Goal: Information Seeking & Learning: Compare options

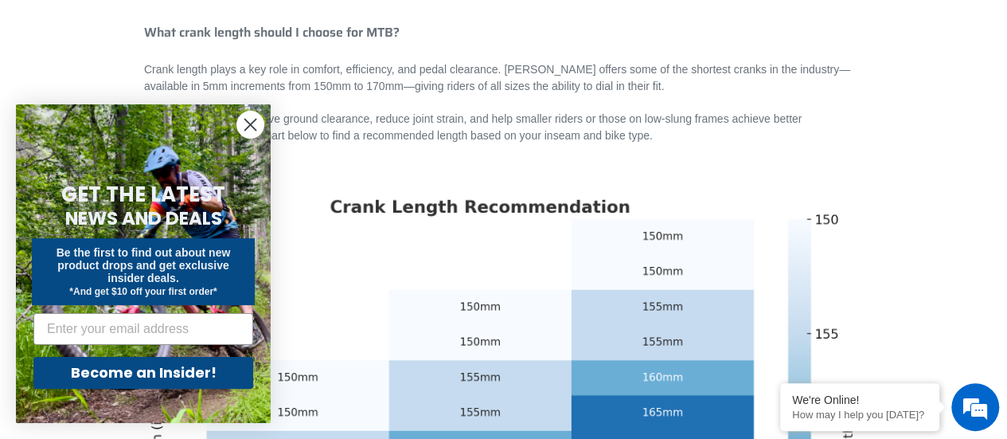
scroll to position [342, 0]
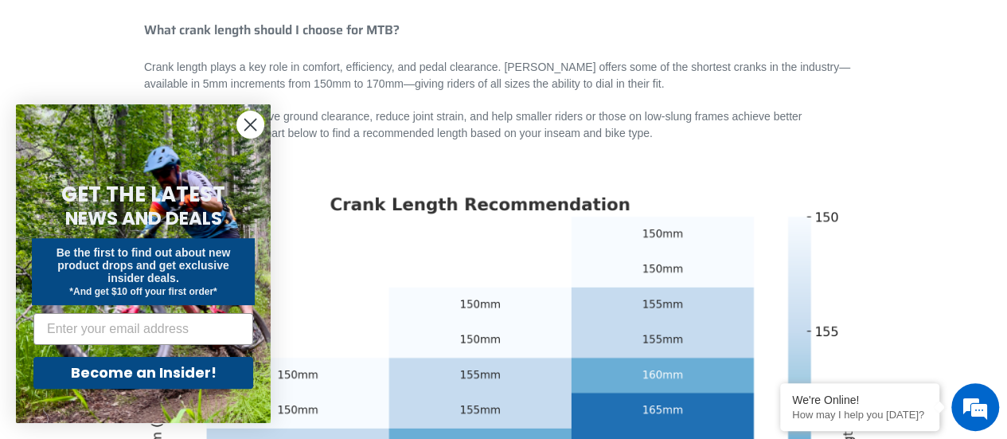
click at [248, 120] on circle "Close dialog" at bounding box center [250, 124] width 26 height 26
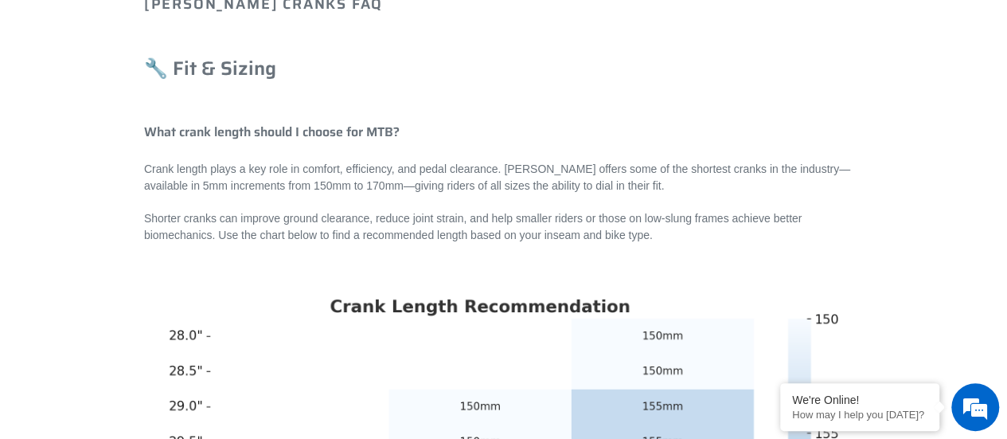
scroll to position [0, 0]
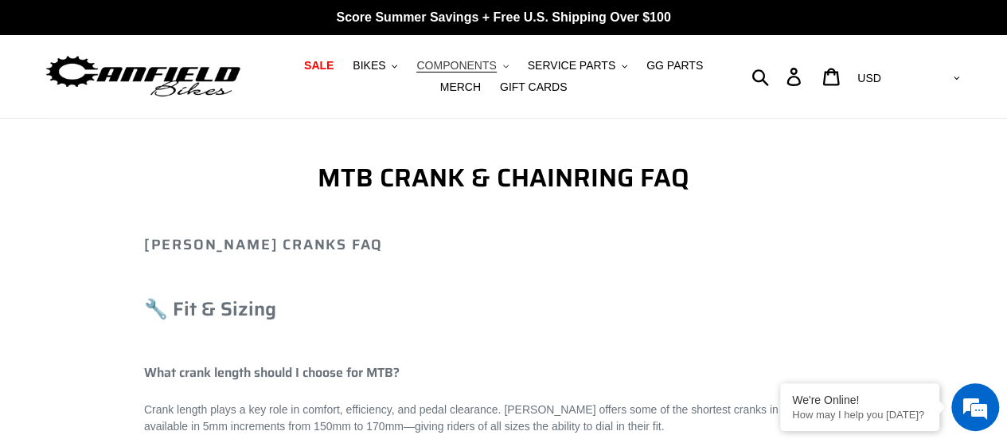
click at [463, 64] on span "COMPONENTS" at bounding box center [456, 66] width 80 height 14
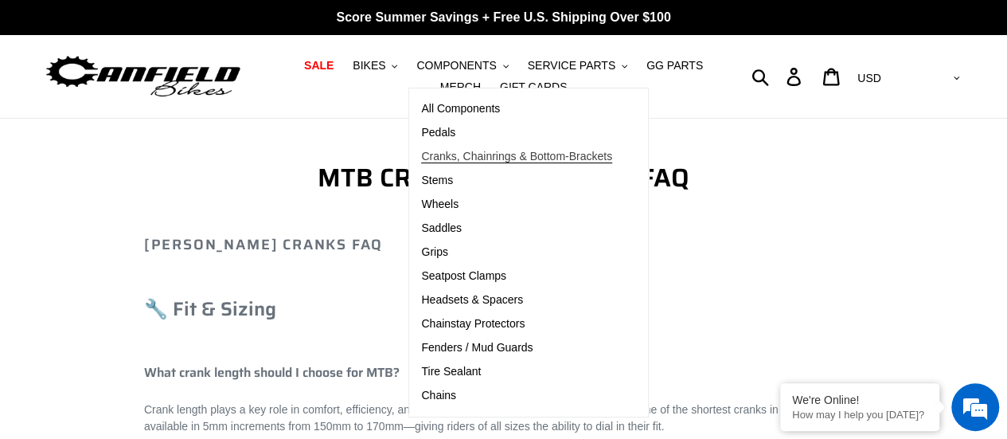
click at [490, 158] on span "Cranks, Chainrings & Bottom-Brackets" at bounding box center [516, 157] width 191 height 14
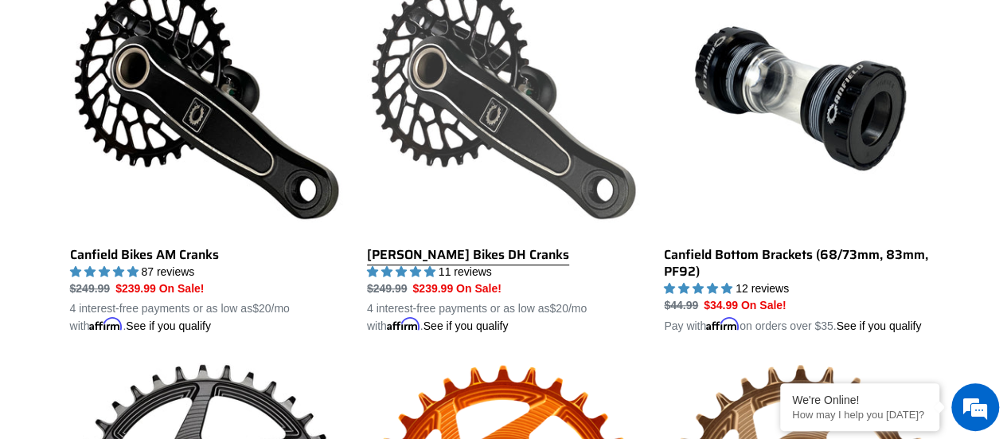
scroll to position [508, 0]
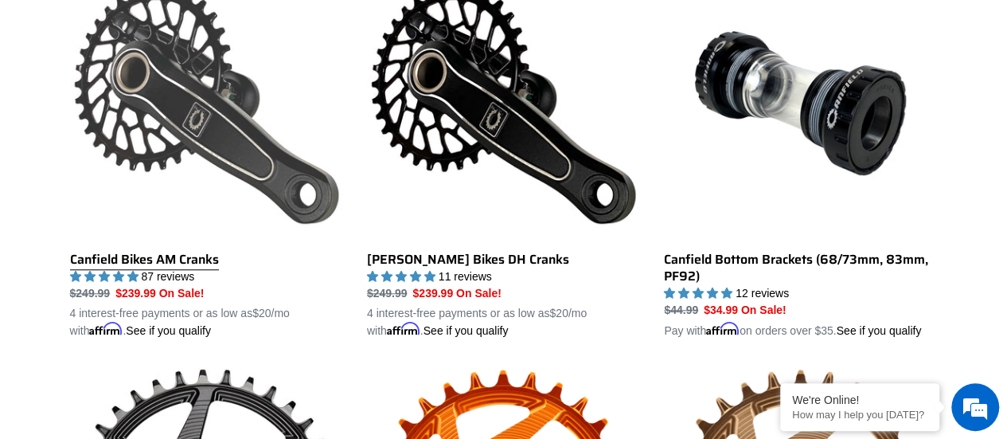
click at [163, 103] on link "Canfield Bikes AM Cranks" at bounding box center [206, 153] width 273 height 373
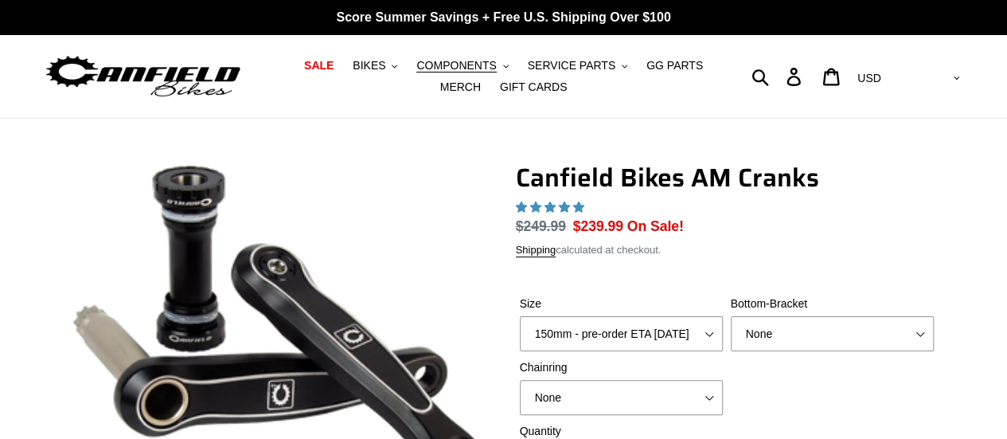
select select "highest-rating"
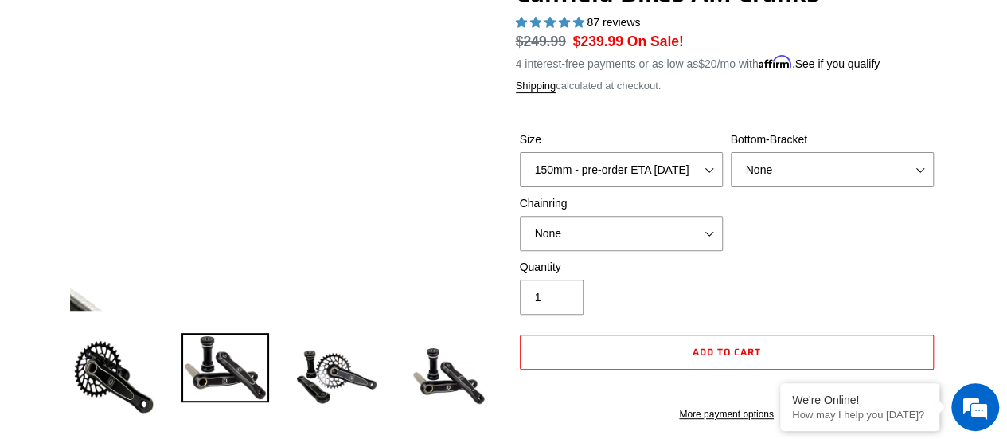
scroll to position [185, 0]
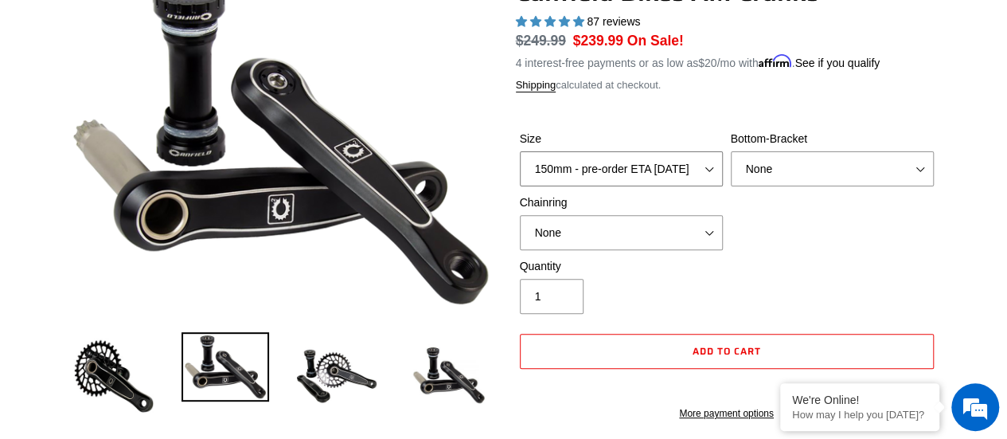
click at [709, 167] on select "150mm - pre-order ETA [DATE] 155mm - pre-order ETA [DATE] 160mm - pre-order ETA…" at bounding box center [621, 168] width 203 height 35
select select "160mm - pre-order ETA 9/30/25"
click at [520, 151] on select "150mm - pre-order ETA 9/30/25 155mm - pre-order ETA 9/30/25 160mm - pre-order E…" at bounding box center [621, 168] width 203 height 35
click at [853, 166] on select "None BSA Threaded 68/73mm Press Fit PF92" at bounding box center [832, 168] width 203 height 35
select select "Press Fit PF92"
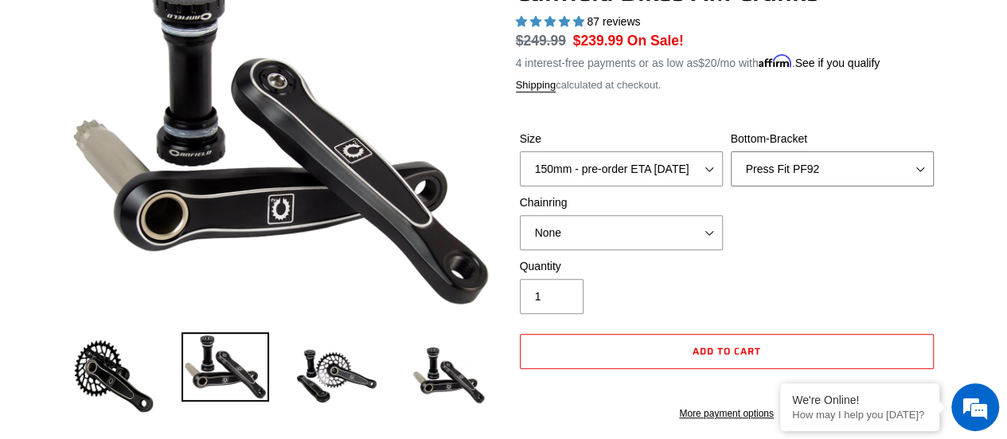
click at [731, 151] on select "None BSA Threaded 68/73mm Press Fit PF92" at bounding box center [832, 168] width 203 height 35
click at [701, 234] on select "None 30t Round (Boost 148) 30t Oval (Boost 148) 32t Round (Boost 148) 32t Oval …" at bounding box center [621, 232] width 203 height 35
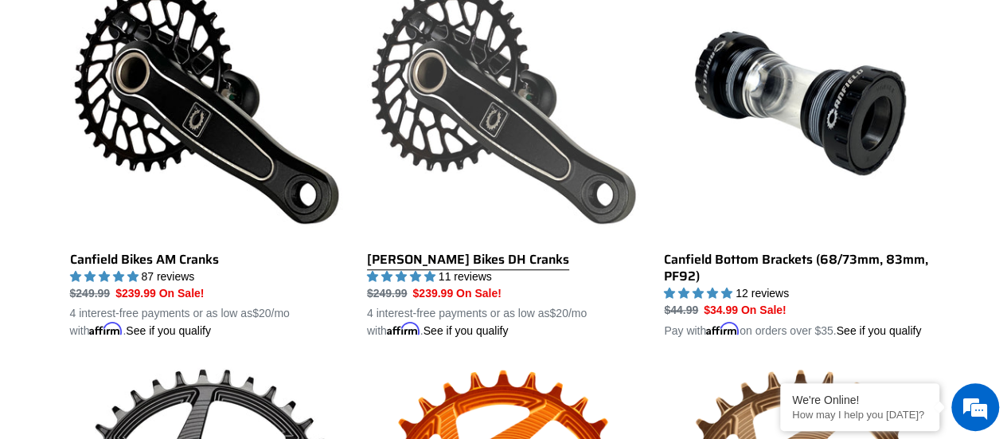
click at [455, 256] on link "[PERSON_NAME] Bikes DH Cranks" at bounding box center [503, 153] width 273 height 373
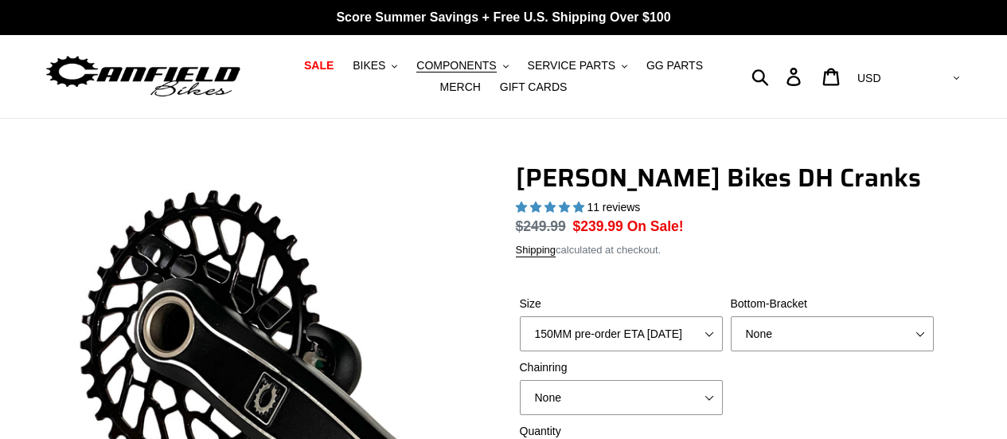
select select "highest-rating"
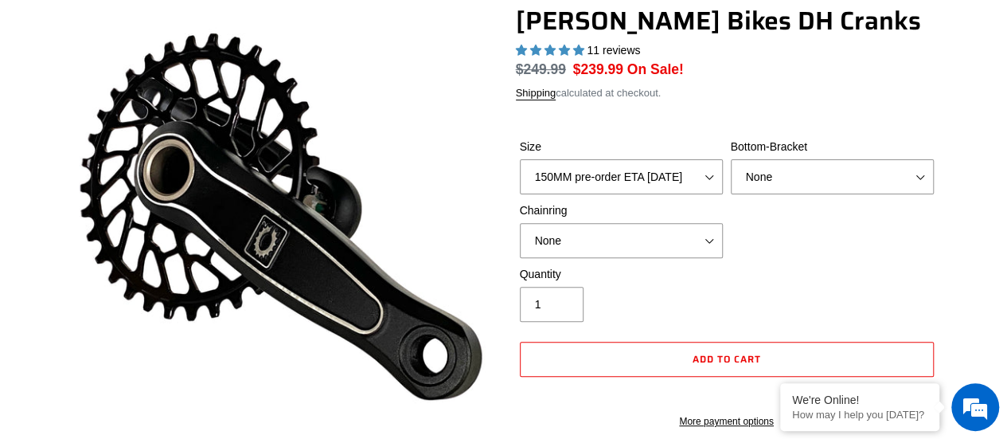
scroll to position [158, 0]
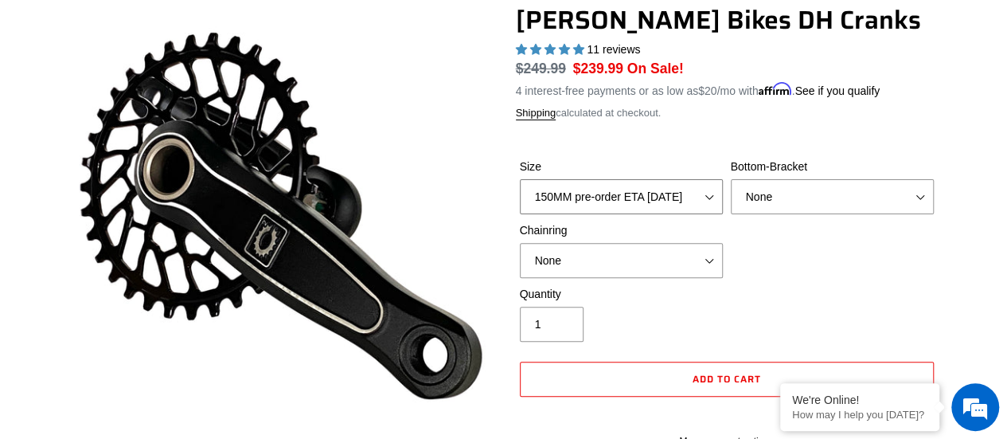
click at [712, 194] on select "150MM pre-order ETA 9/30/25 155MM pre-order ETA 9/30/25 160MM pre-order ETA 9/3…" at bounding box center [621, 196] width 203 height 35
select select "160MM pre-order ETA 9/30/25"
click at [520, 179] on select "150MM pre-order ETA 9/30/25 155MM pre-order ETA 9/30/25 160MM pre-order ETA 9/3…" at bounding box center [621, 196] width 203 height 35
click at [793, 195] on select "None BSA Threaded 83mm" at bounding box center [832, 196] width 203 height 35
click at [656, 266] on select "None 34t Round" at bounding box center [621, 260] width 203 height 35
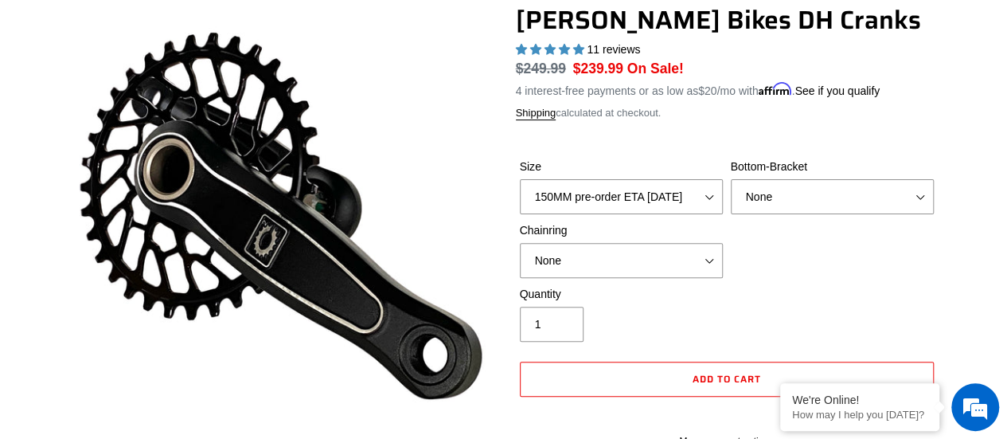
click at [807, 264] on div "Size 150MM pre-order ETA 9/30/25 155MM pre-order ETA 9/30/25 160MM pre-order ET…" at bounding box center [727, 221] width 422 height 127
